Goal: Connect with others: Establish contact or relationships with other users

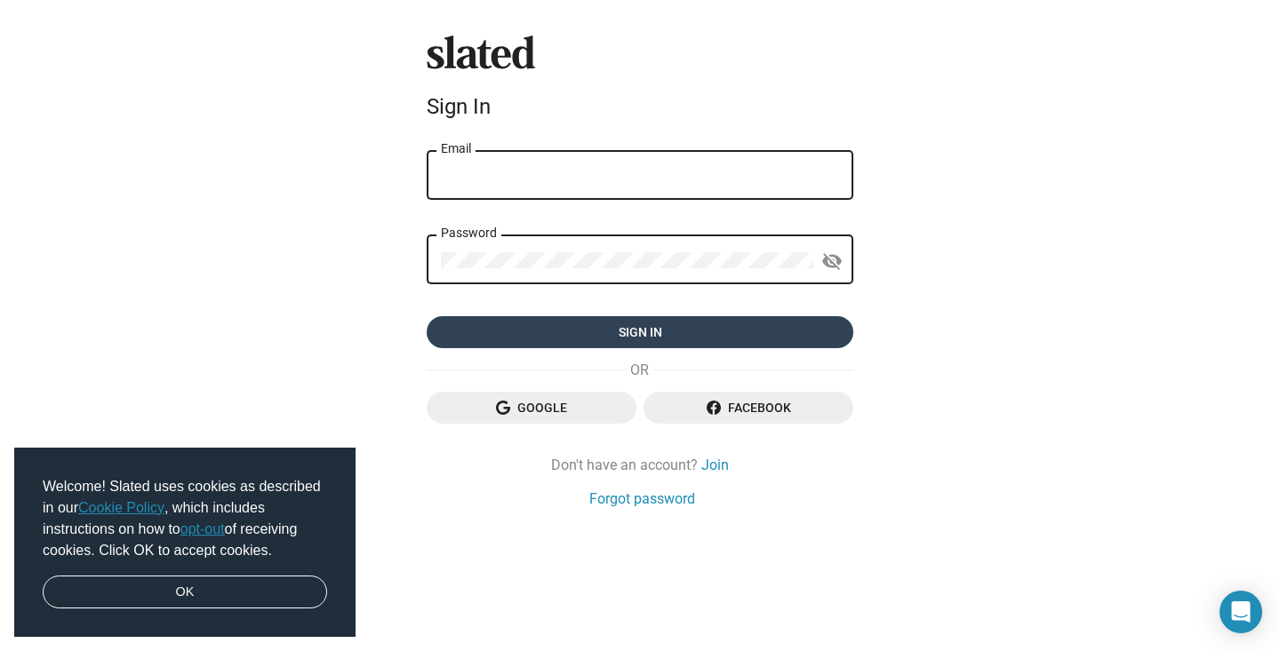
type input "[EMAIL_ADDRESS][DOMAIN_NAME]"
click at [576, 343] on span "Sign in" at bounding box center [640, 332] width 398 height 32
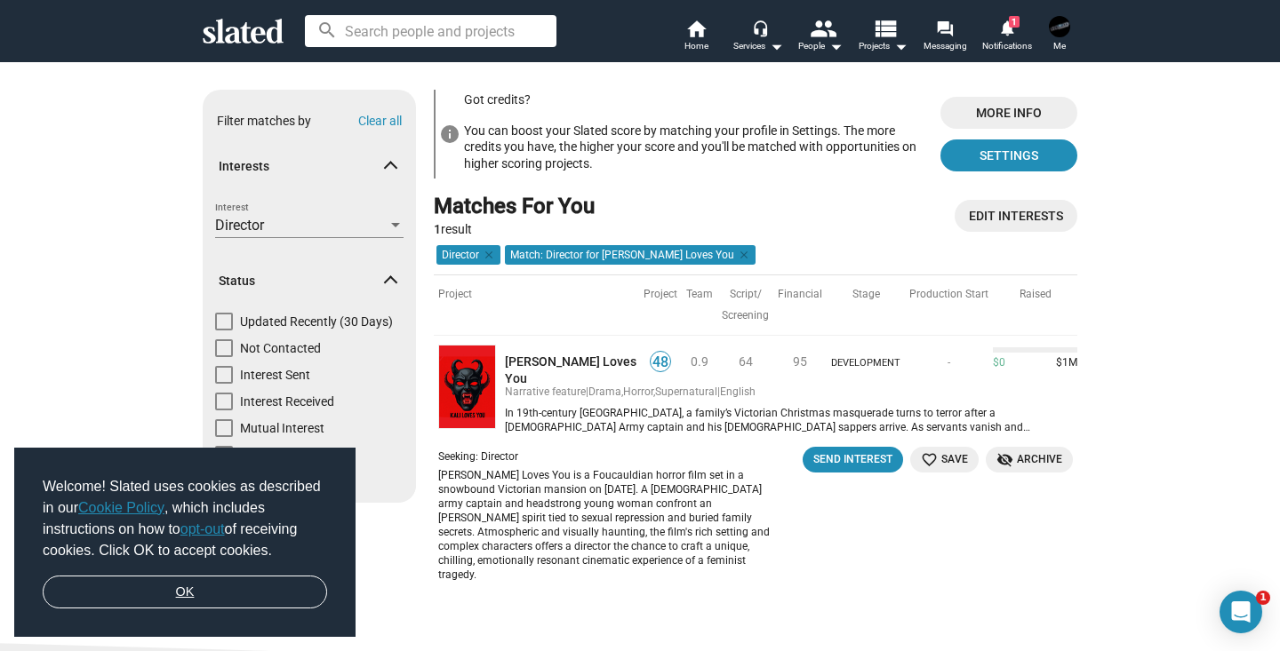
click at [240, 602] on link "OK" at bounding box center [185, 593] width 284 height 34
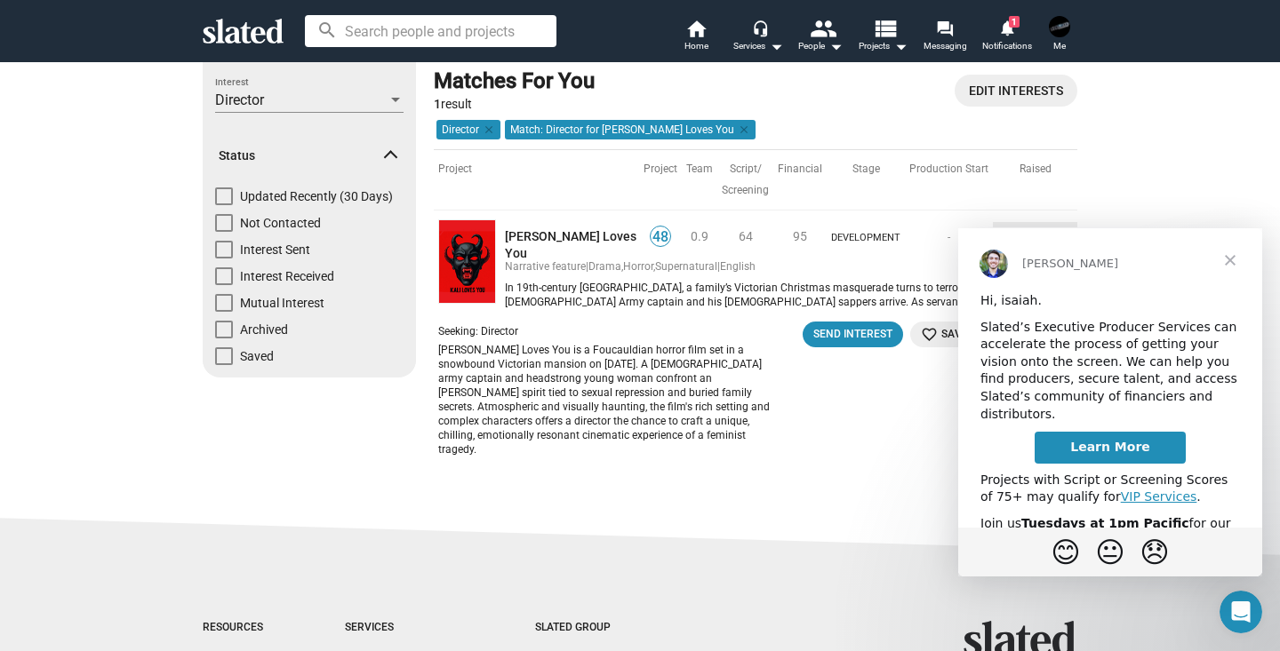
scroll to position [132, 0]
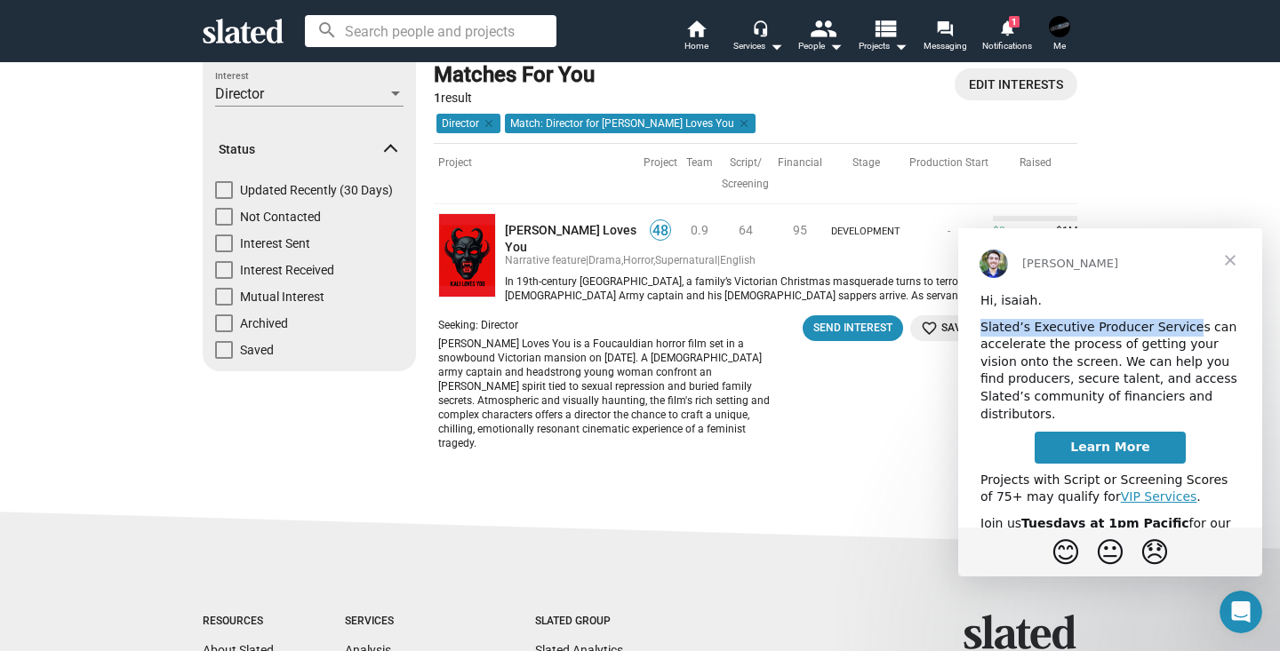
drag, startPoint x: 975, startPoint y: 329, endPoint x: 1184, endPoint y: 328, distance: 208.8
click at [1184, 328] on div "Slated’s Executive Producer Services can accelerate the process of getting your…" at bounding box center [1109, 371] width 259 height 105
click at [1244, 254] on span "Close" at bounding box center [1230, 260] width 64 height 64
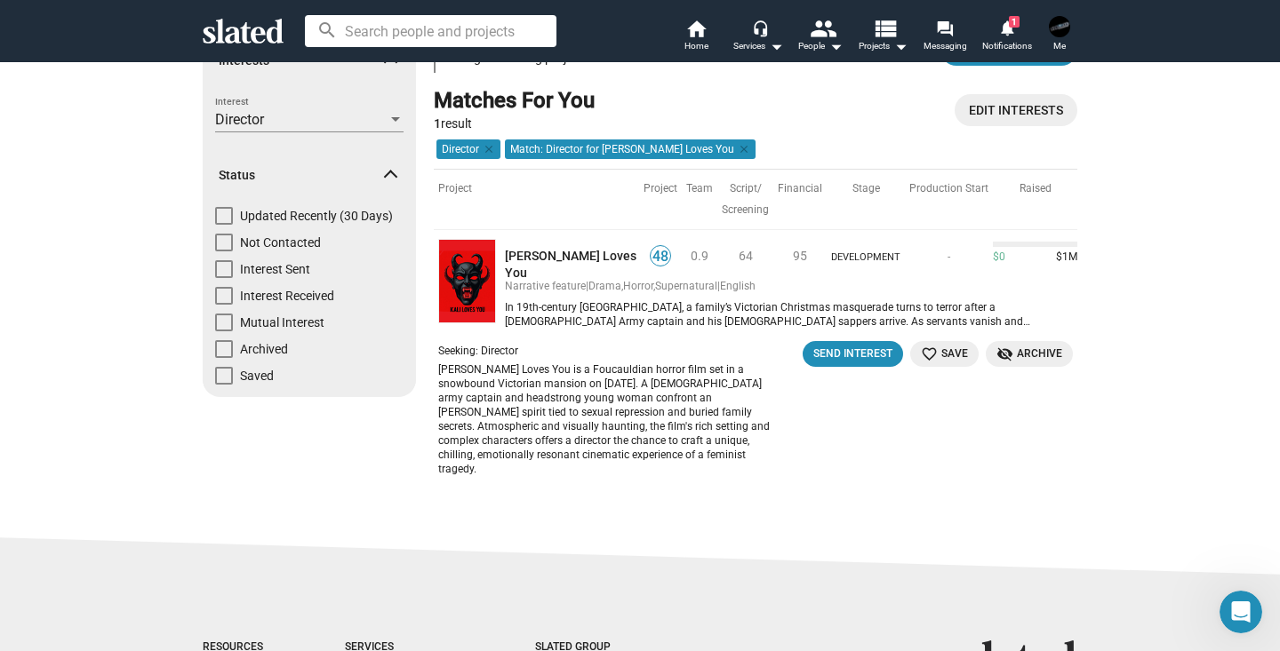
scroll to position [104, 0]
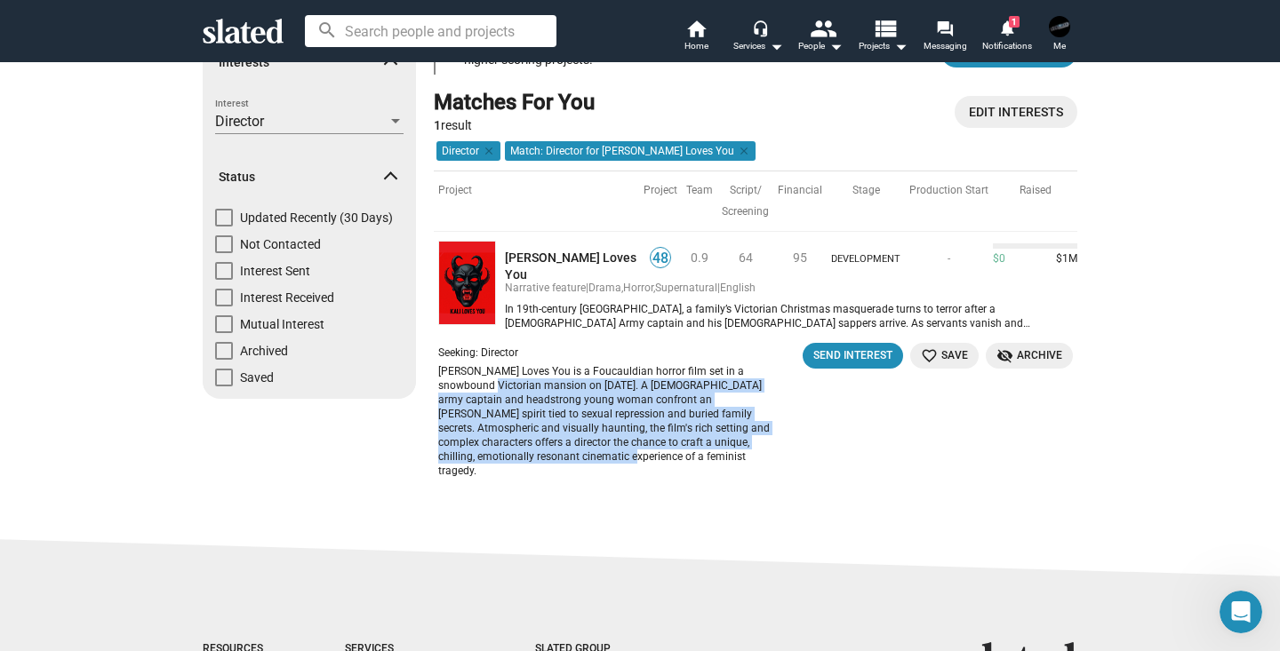
drag, startPoint x: 467, startPoint y: 369, endPoint x: 573, endPoint y: 443, distance: 129.4
click at [573, 443] on div "[PERSON_NAME] Loves You is a Foucauldian horror film set in a snowbound Victori…" at bounding box center [607, 421] width 338 height 114
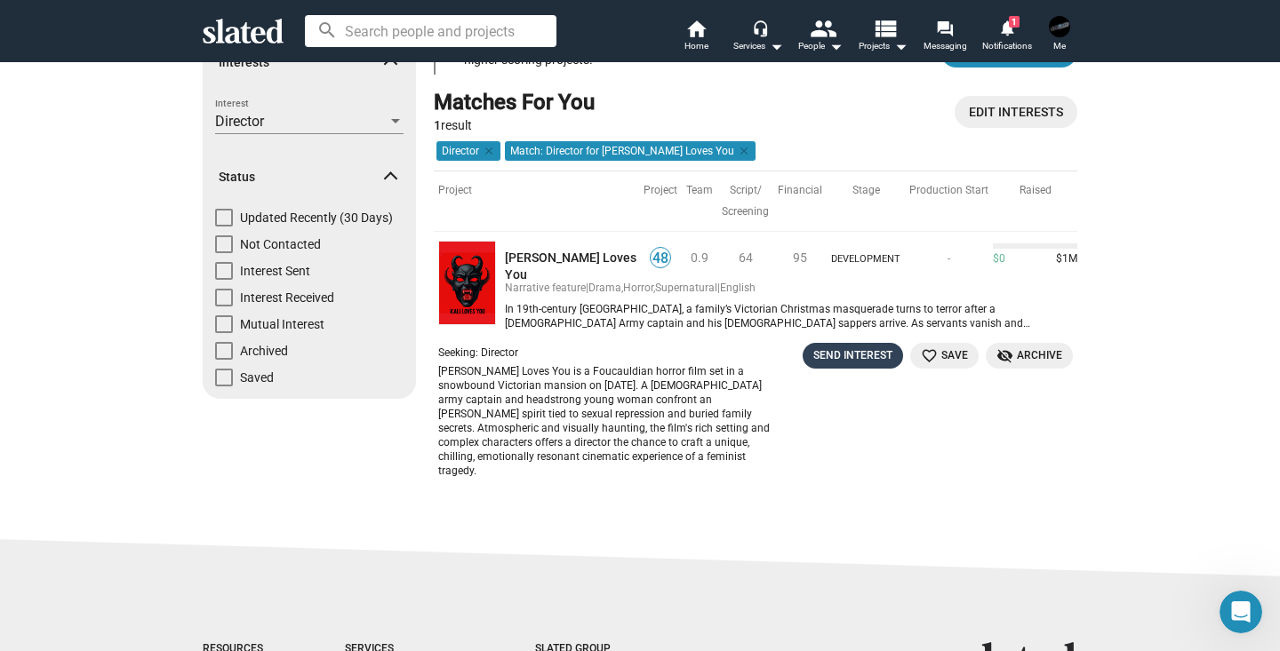
click at [825, 347] on div "Send Interest" at bounding box center [852, 356] width 79 height 19
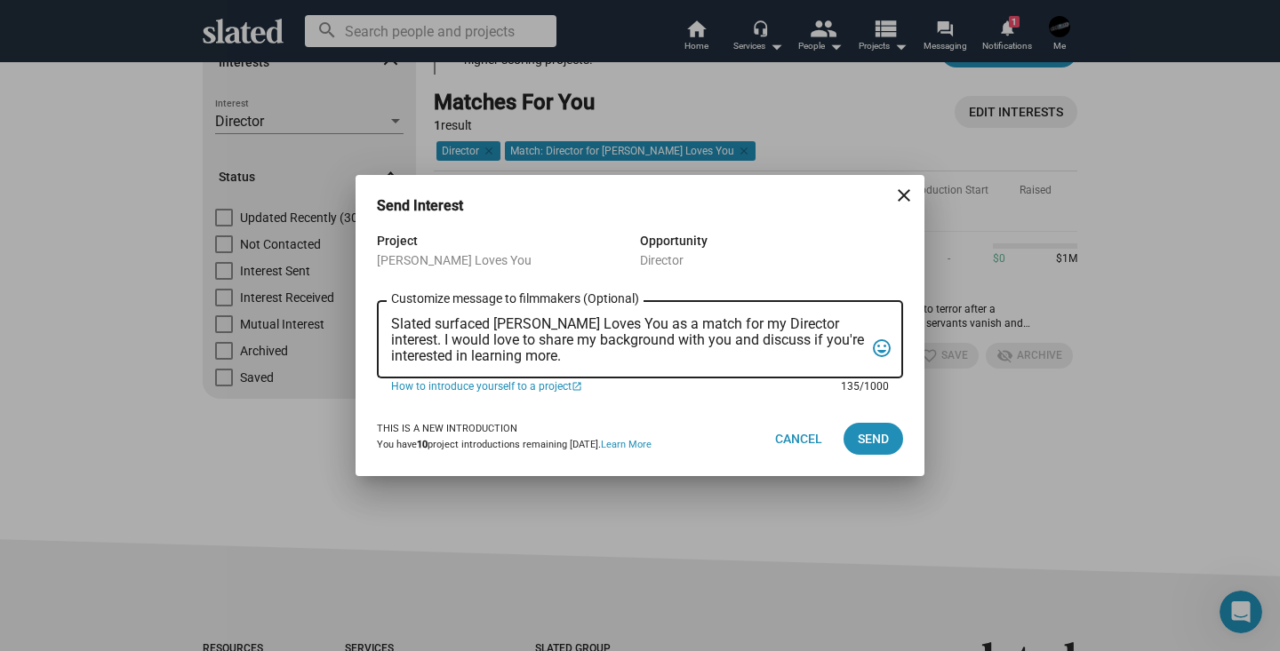
click at [698, 350] on textarea "Slated surfaced [PERSON_NAME] Loves You as a match for my Director interest. I …" at bounding box center [627, 340] width 473 height 48
click at [798, 434] on span "Cancel" at bounding box center [798, 439] width 47 height 32
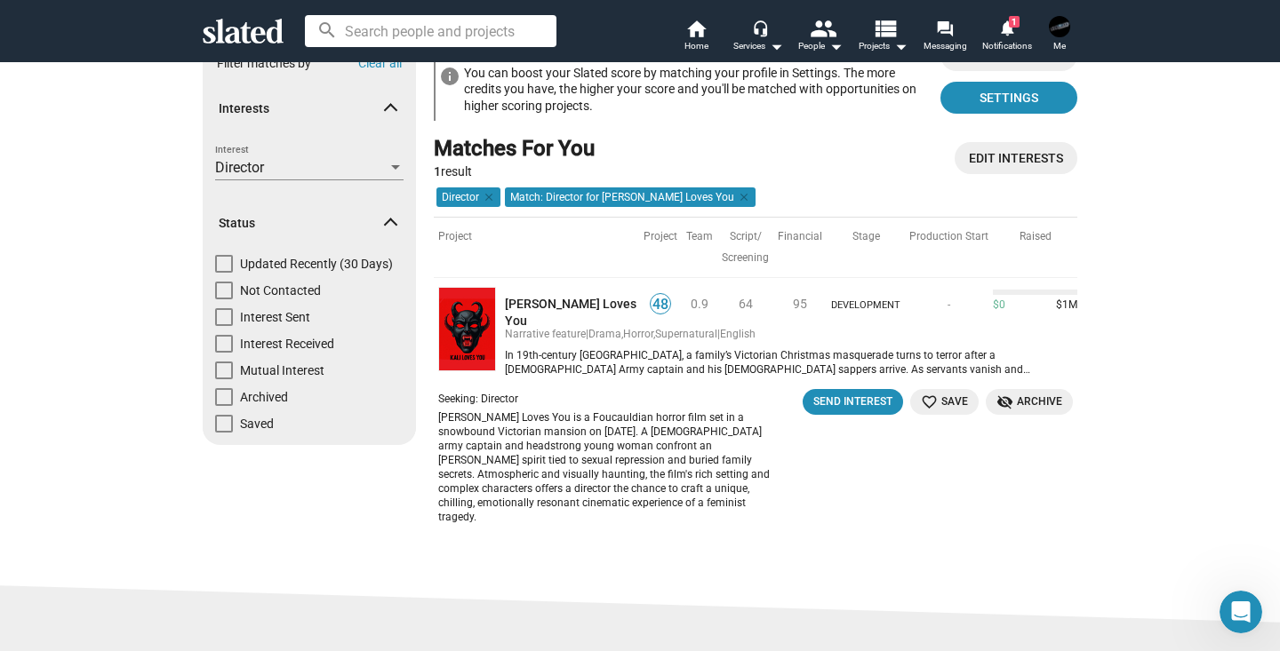
scroll to position [39, 0]
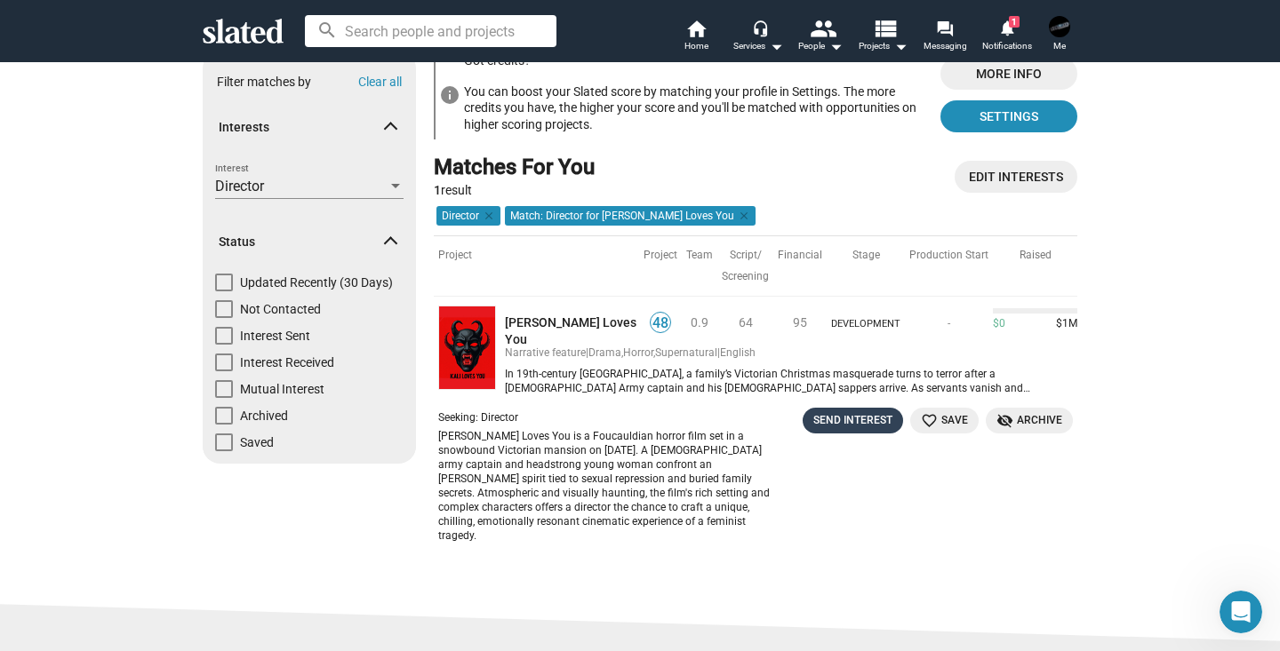
click at [863, 411] on div "Send Interest" at bounding box center [852, 420] width 79 height 19
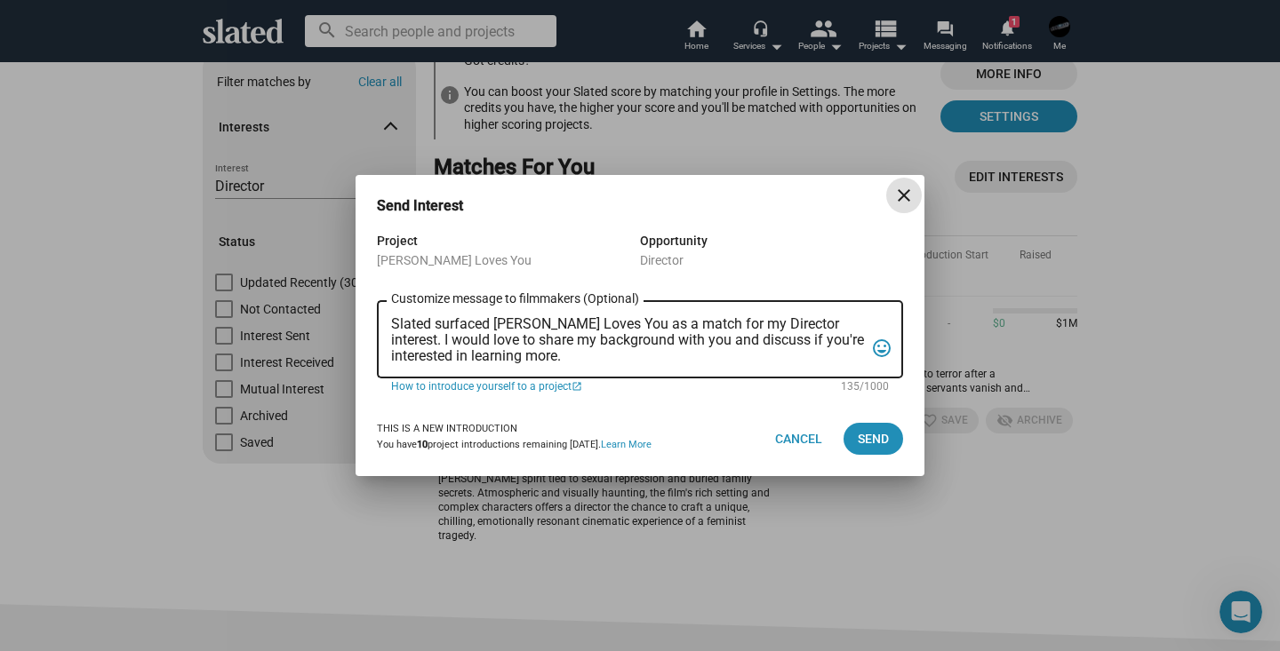
click at [672, 299] on div "Slated surfaced [PERSON_NAME] Loves You as a match for my Director interest. I …" at bounding box center [627, 338] width 473 height 81
click at [587, 368] on div "Slated surfaced [PERSON_NAME] Loves You as a match for my Director interest. I …" at bounding box center [627, 338] width 473 height 81
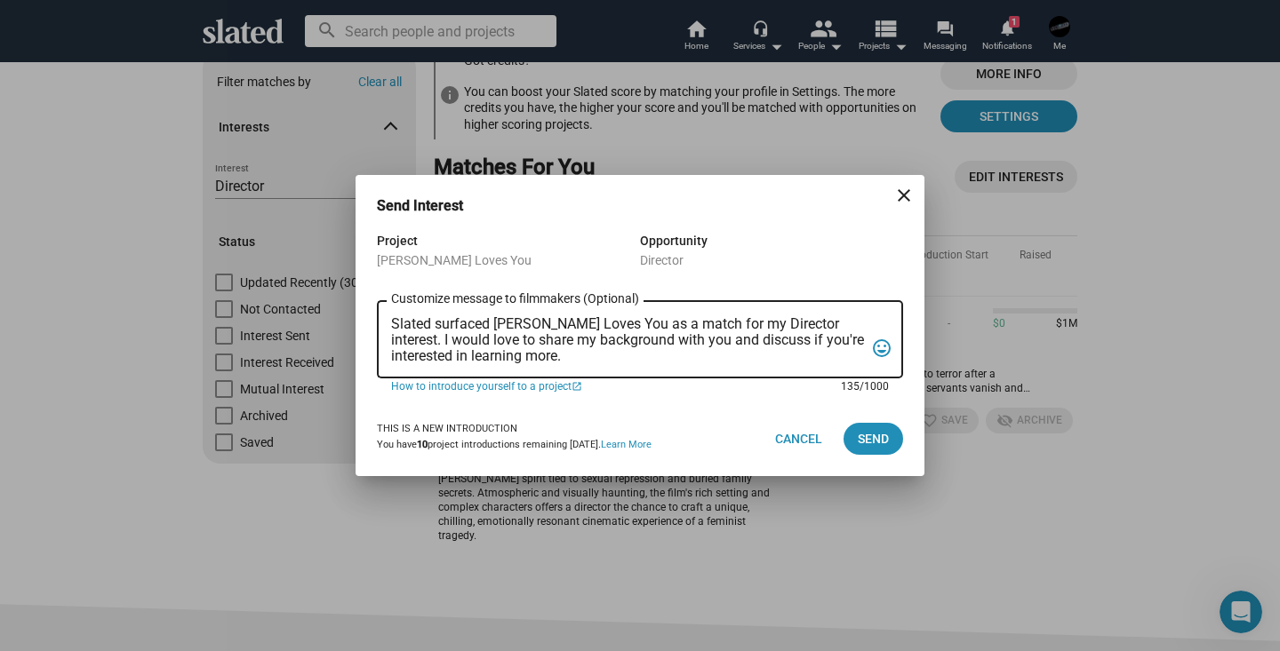
click at [555, 354] on textarea "Slated surfaced [PERSON_NAME] Loves You as a match for my Director interest. I …" at bounding box center [627, 340] width 473 height 48
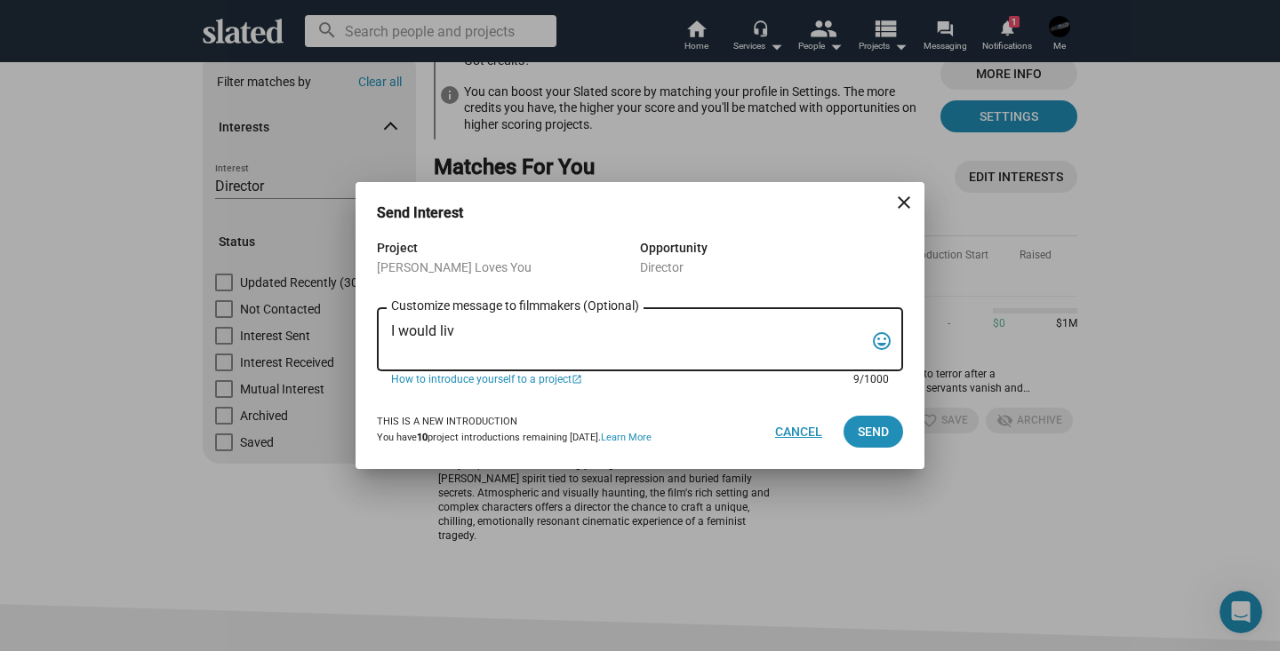
type textarea "I would liv"
click at [815, 427] on span "Cancel" at bounding box center [798, 432] width 47 height 32
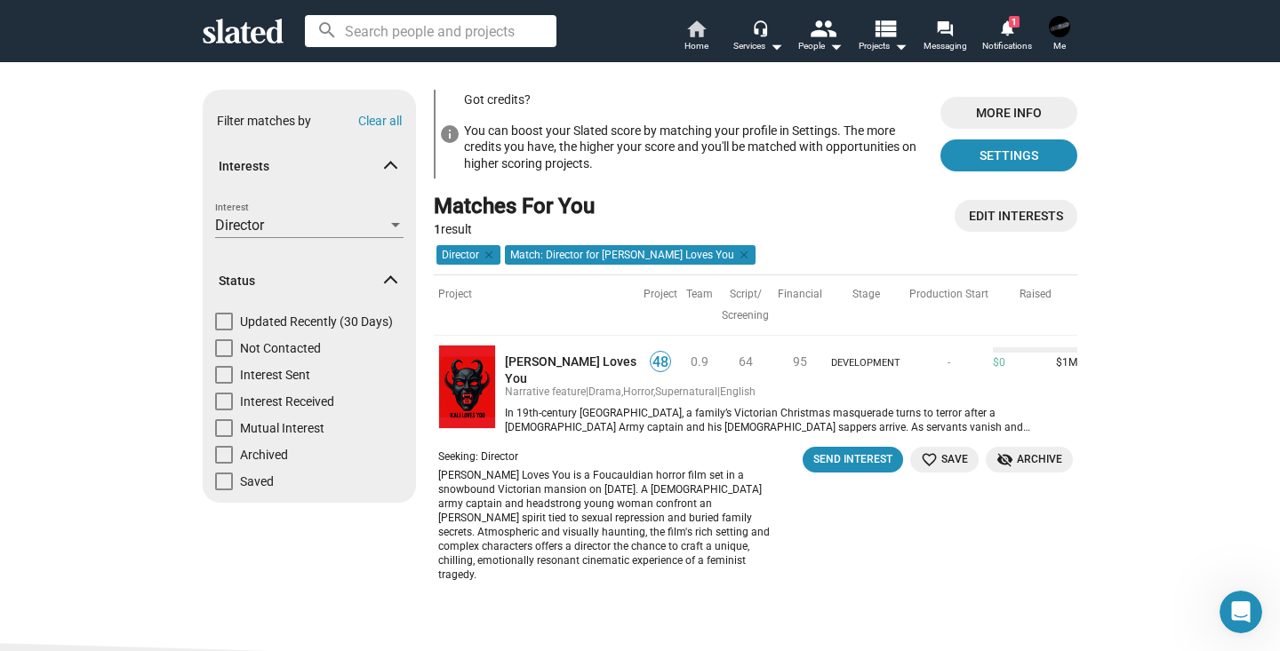
click at [698, 36] on span "Home" at bounding box center [696, 46] width 24 height 21
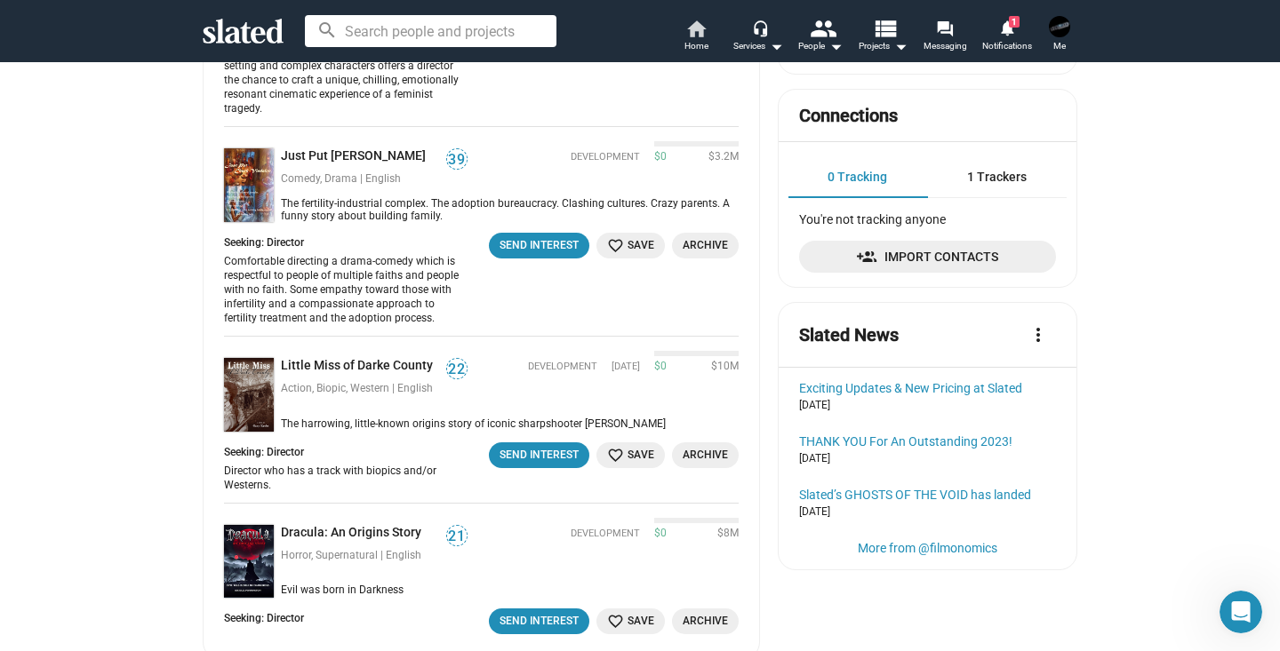
scroll to position [498, 0]
drag, startPoint x: 214, startPoint y: 453, endPoint x: 331, endPoint y: 463, distance: 116.8
click at [331, 463] on mat-card "Matches For You more_vert Massacre Island 50 Horror | English Packaging $0 $2M …" at bounding box center [481, 125] width 557 height 1067
click at [331, 463] on div "Director who has a track with biopics and/or Westerns." at bounding box center [342, 477] width 237 height 28
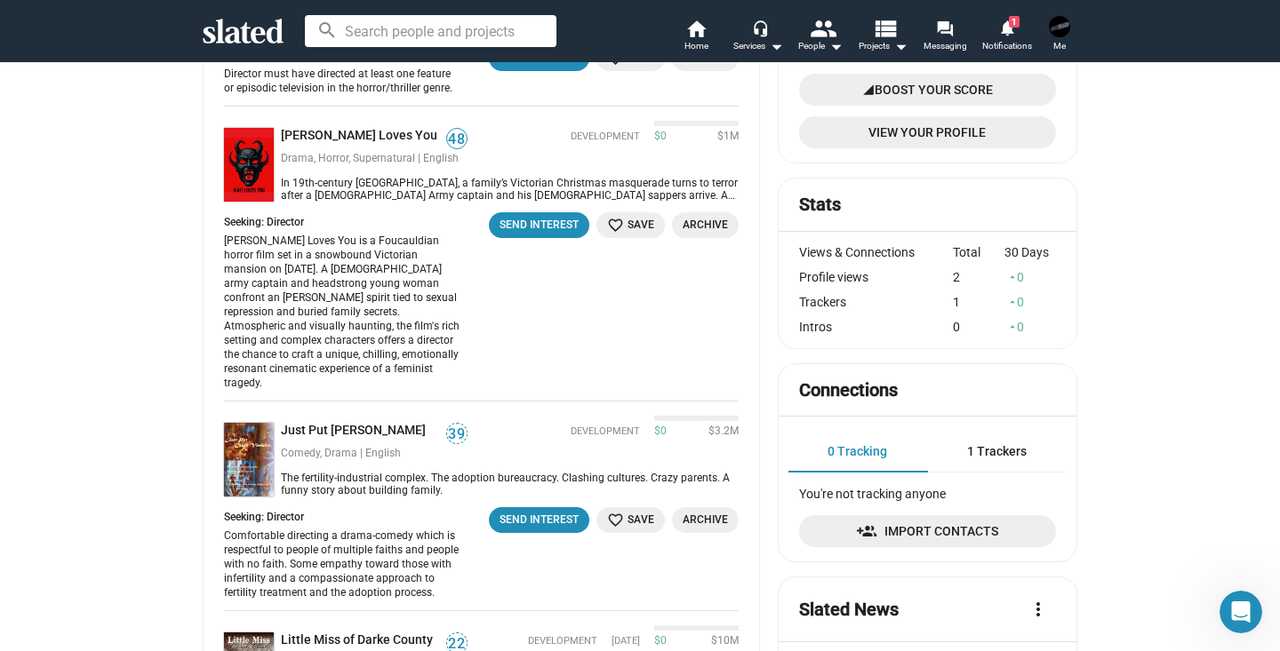
scroll to position [0, 0]
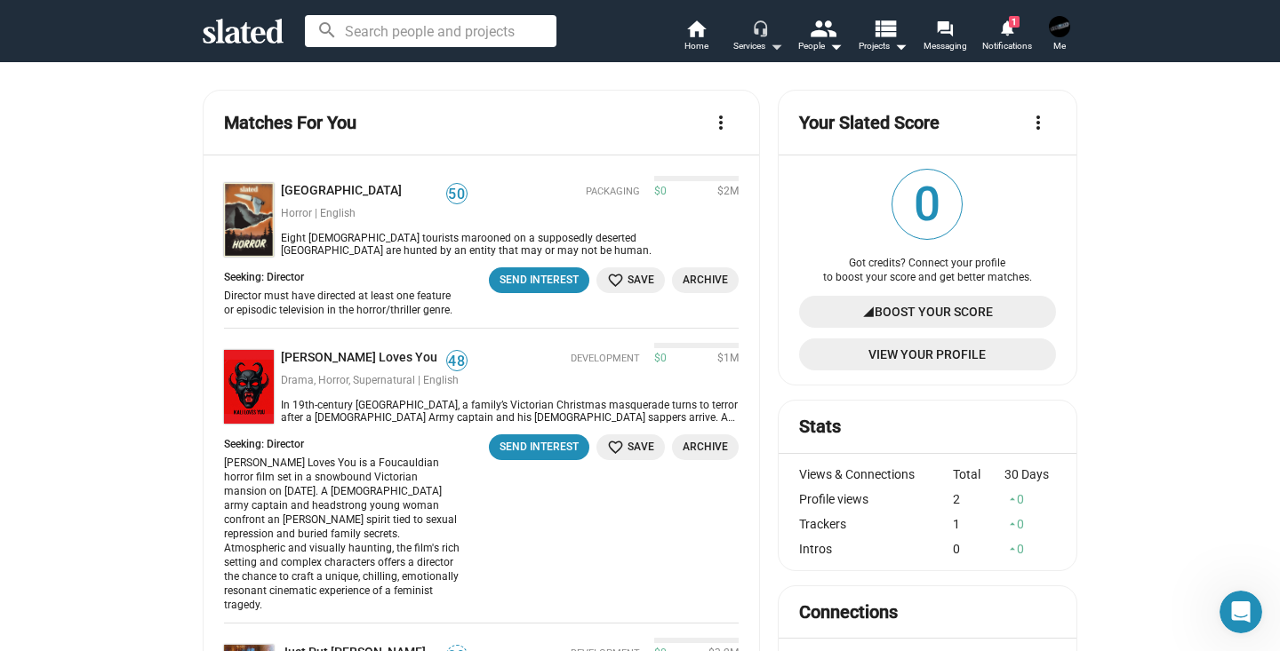
click at [756, 48] on div "Services arrow_drop_down" at bounding box center [758, 46] width 50 height 21
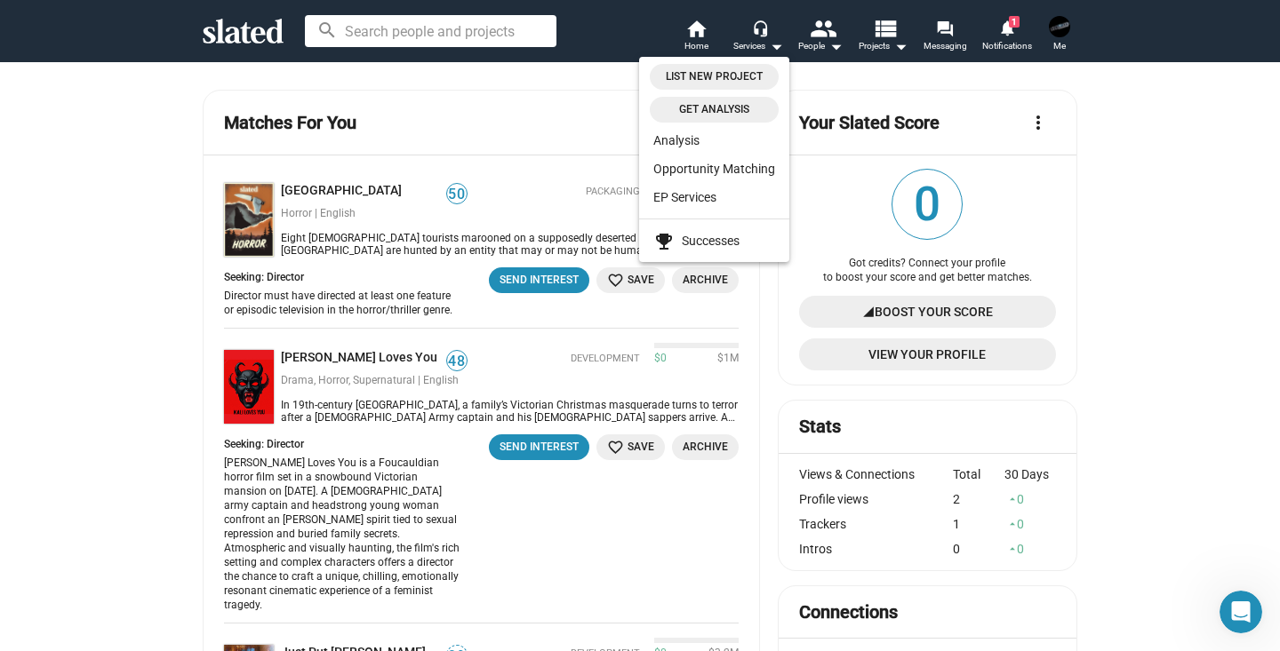
click at [817, 37] on div at bounding box center [640, 325] width 1280 height 651
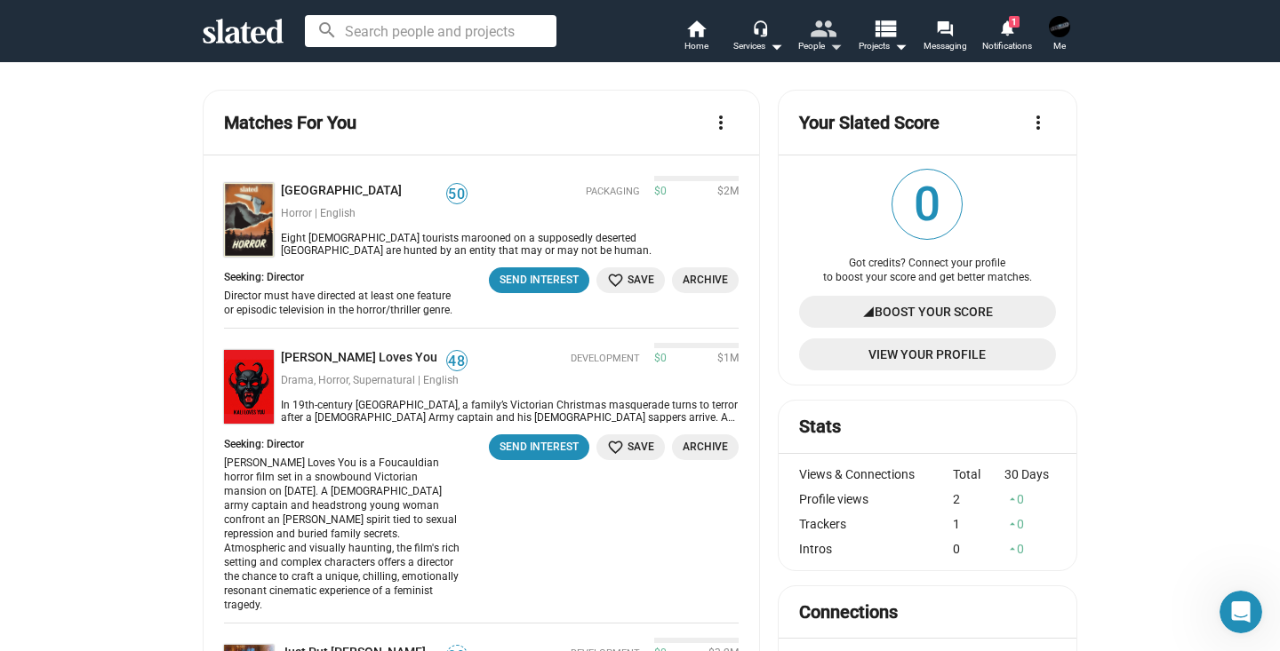
click at [825, 38] on mat-icon "people" at bounding box center [823, 28] width 26 height 26
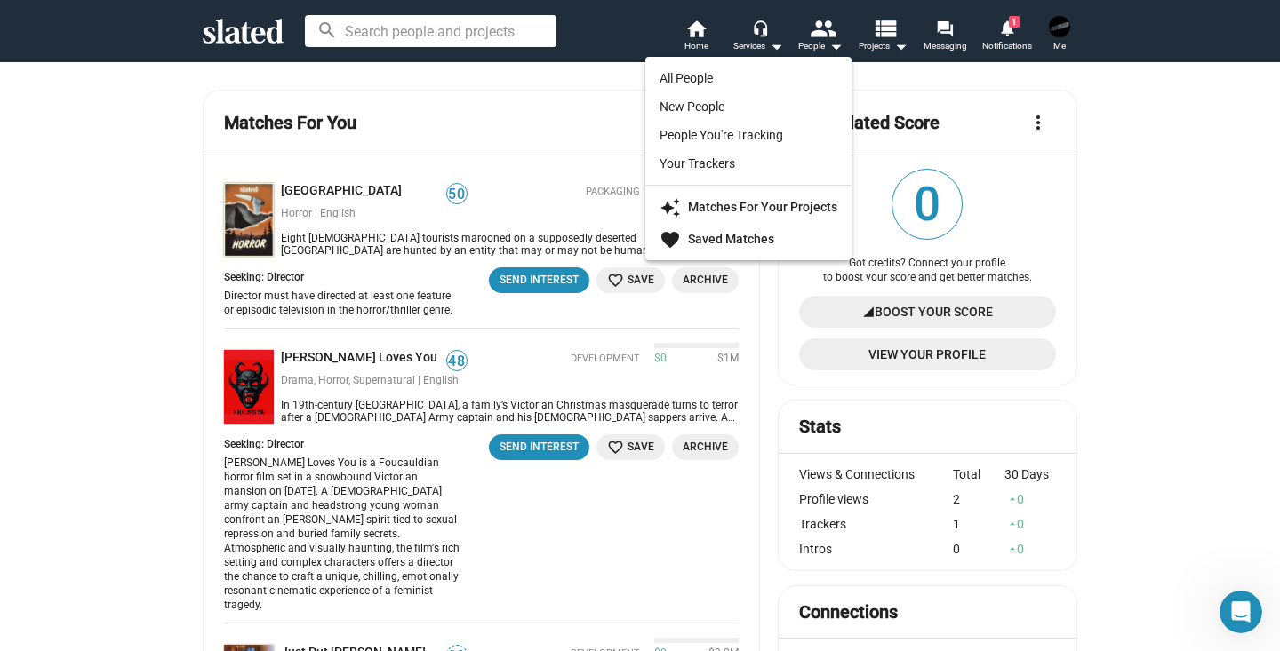
click at [897, 47] on div at bounding box center [640, 325] width 1280 height 651
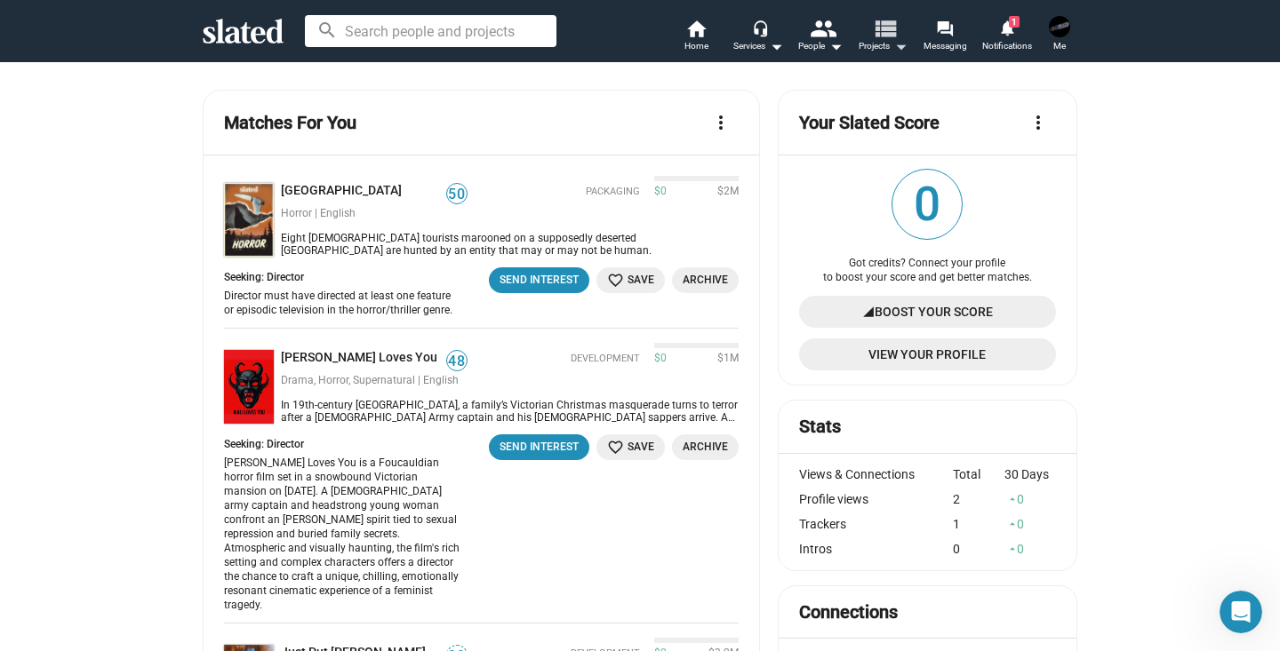
click at [897, 39] on mat-icon "view_list" at bounding box center [885, 28] width 26 height 26
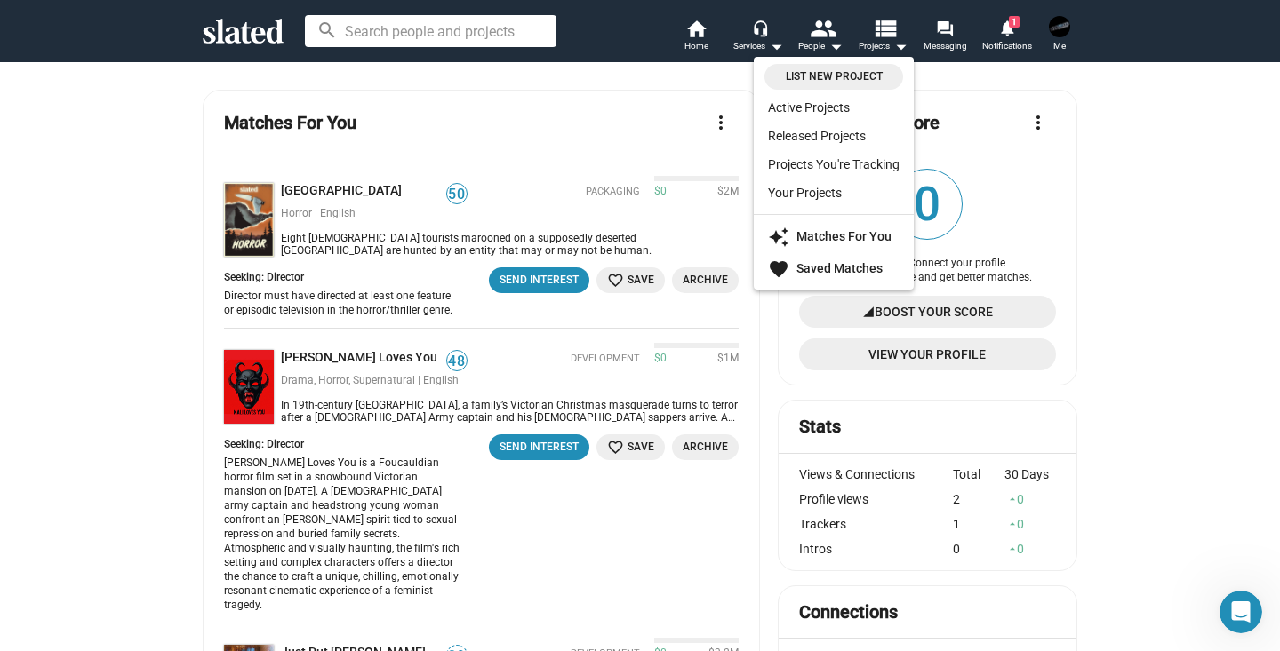
click at [1017, 142] on div at bounding box center [640, 325] width 1280 height 651
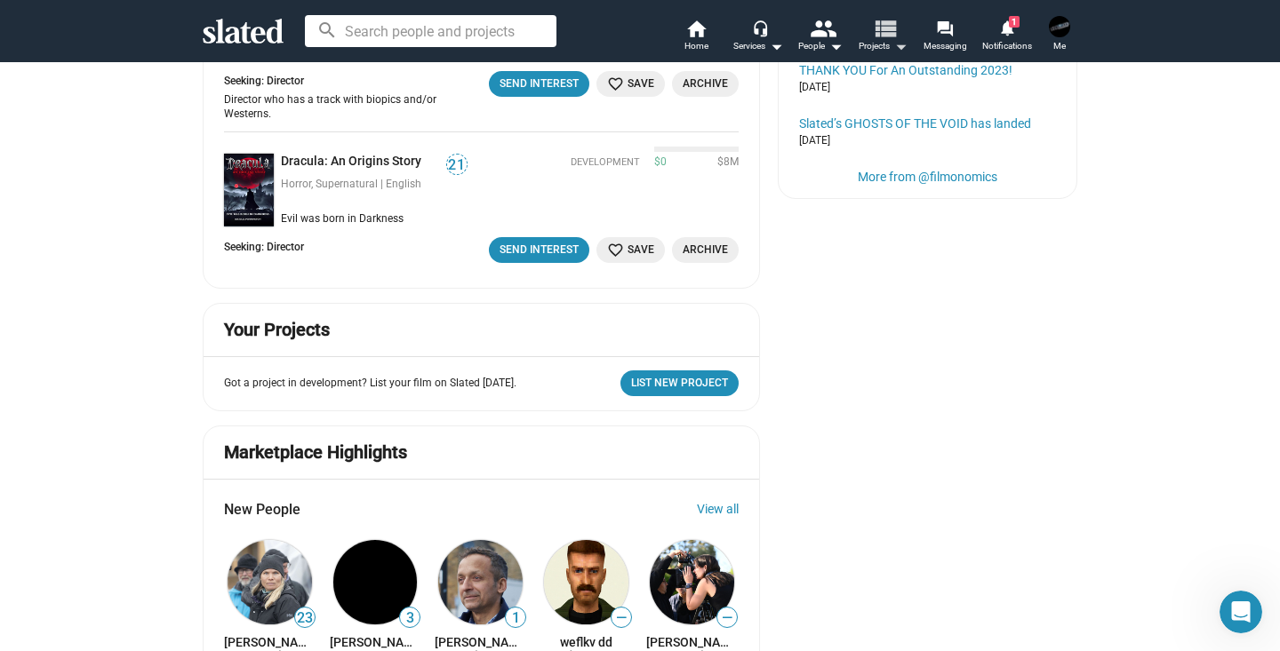
scroll to position [826, 0]
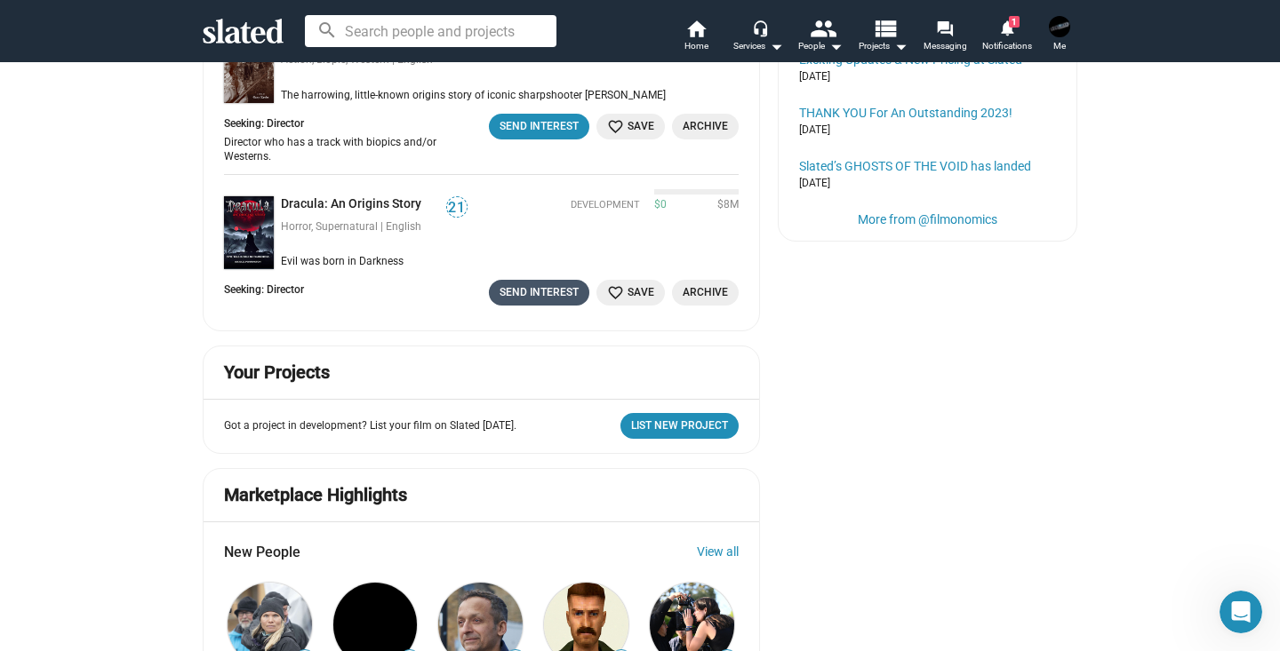
click at [507, 285] on div "Send Interest" at bounding box center [538, 292] width 79 height 19
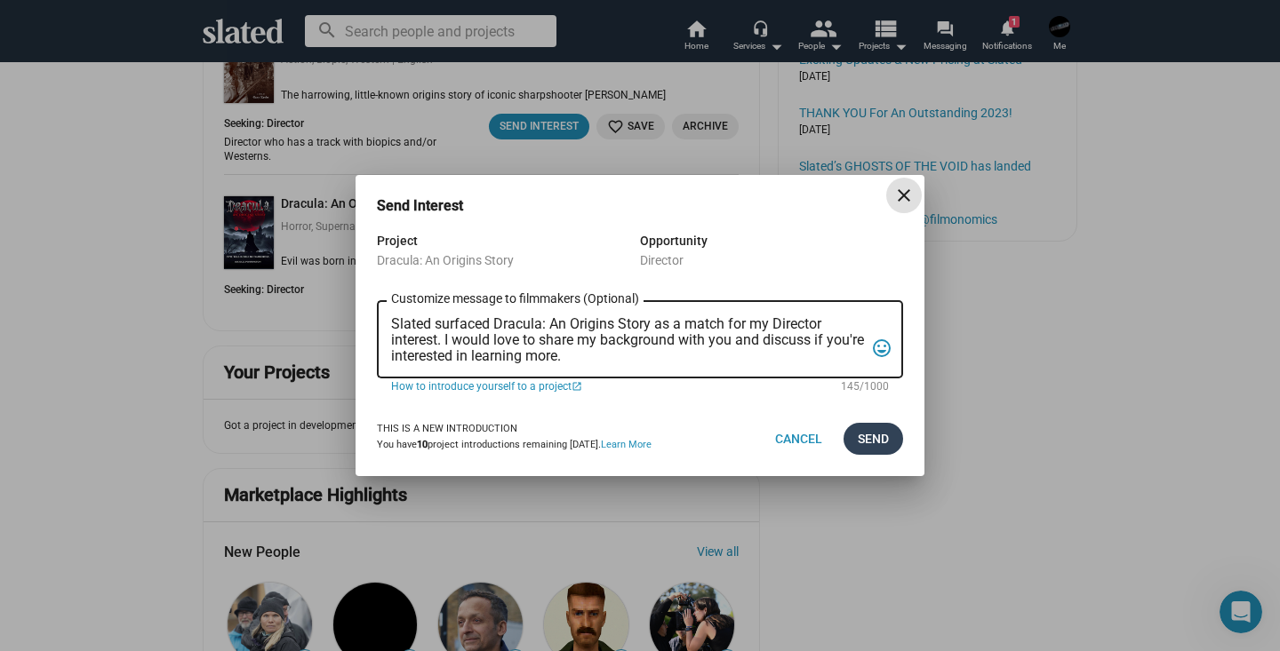
click at [877, 443] on span "Send" at bounding box center [872, 439] width 31 height 32
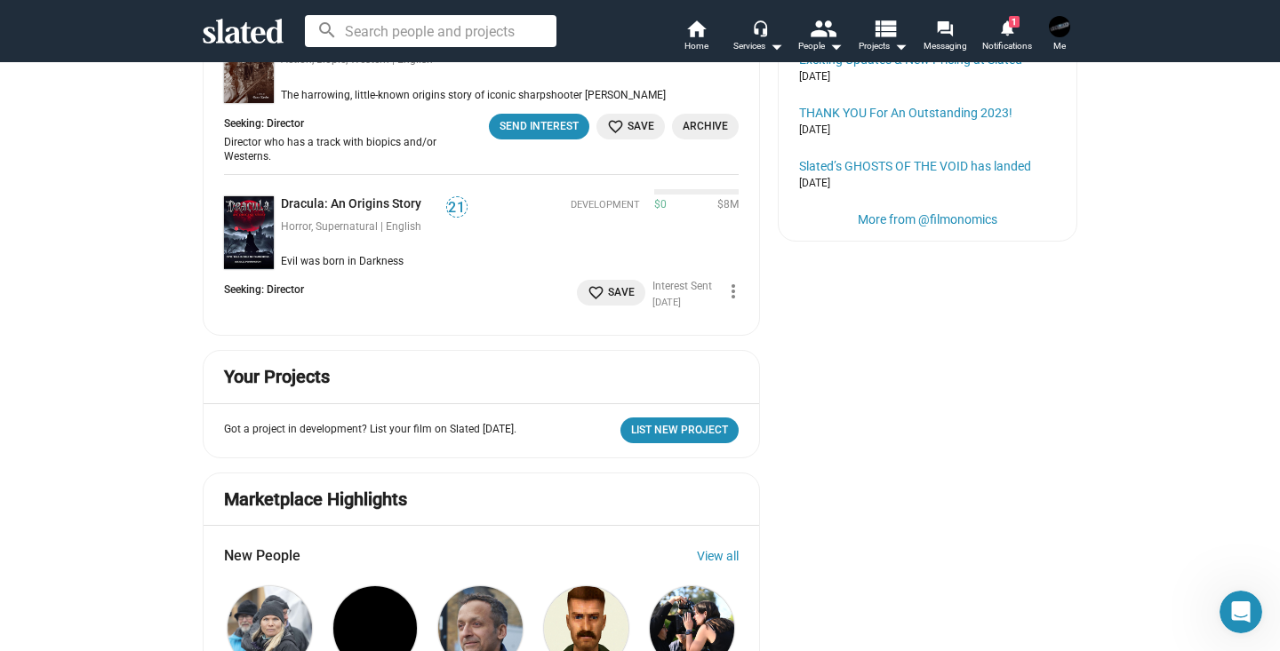
scroll to position [0, 0]
